Goal: Navigation & Orientation: Find specific page/section

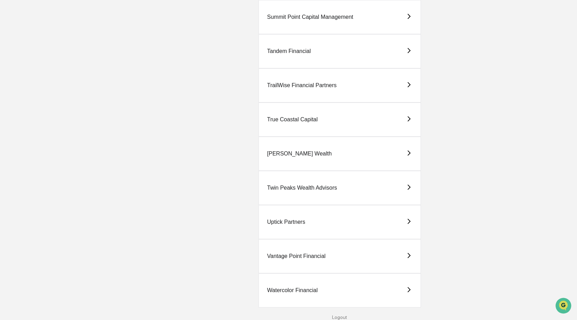
scroll to position [1667, 0]
click at [296, 218] on div "Uptick Partners" at bounding box center [339, 222] width 163 height 34
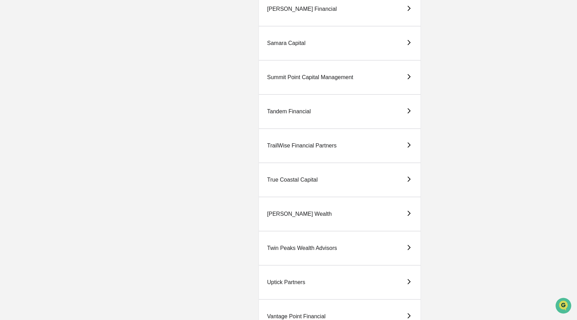
scroll to position [1667, 0]
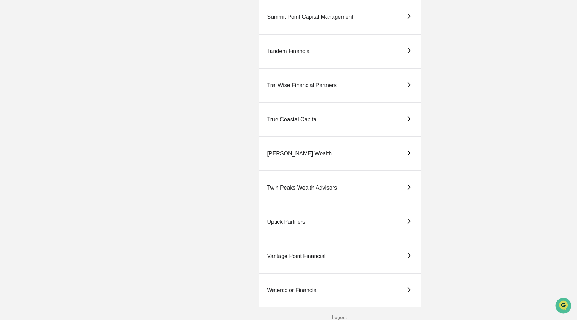
click at [287, 221] on div "Uptick Partners" at bounding box center [286, 222] width 38 height 6
